Goal: Information Seeking & Learning: Find specific fact

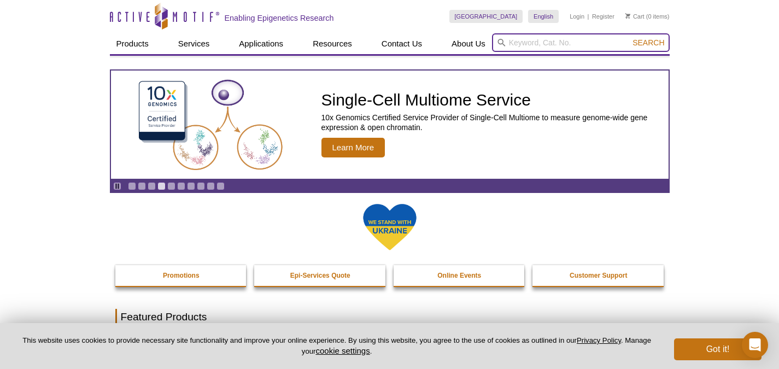
click at [511, 38] on input "search" at bounding box center [581, 42] width 178 height 19
paste input "39672"
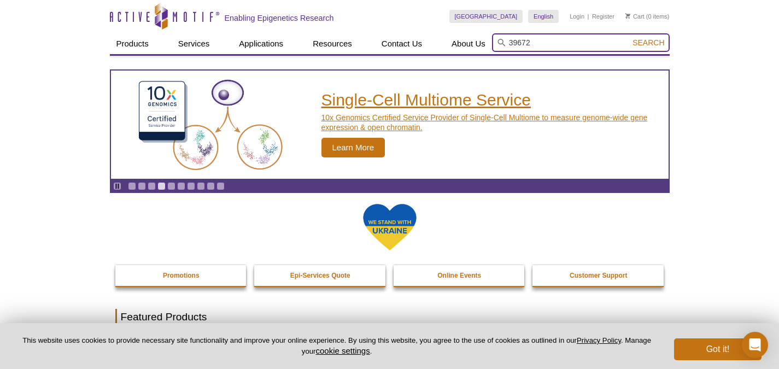
type input "39672"
click at [630, 38] on button "Search" at bounding box center [649, 43] width 38 height 10
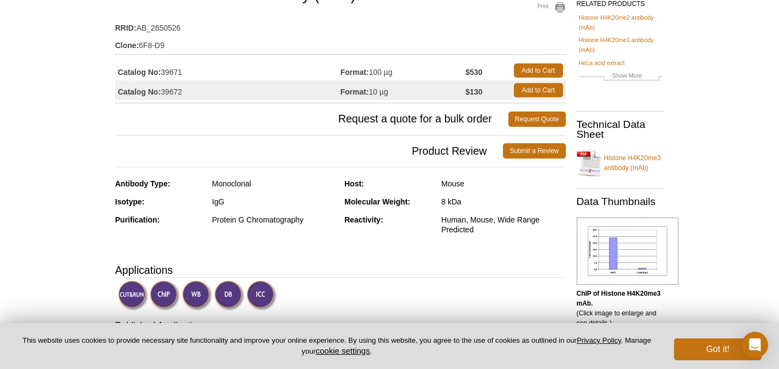
scroll to position [100, 0]
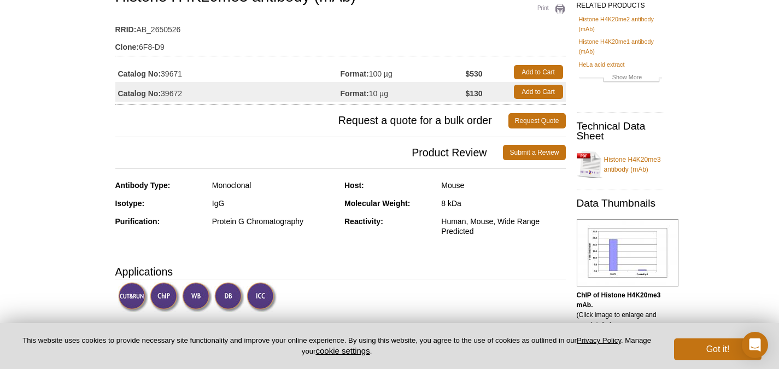
click at [213, 88] on td "Catalog No: 39672" at bounding box center [227, 92] width 225 height 20
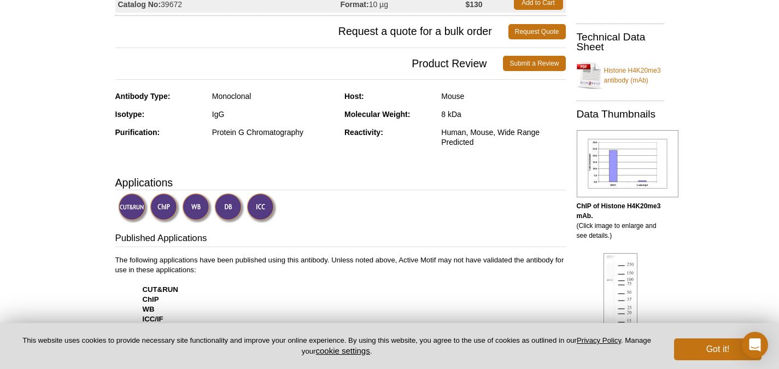
scroll to position [188, 0]
